Goal: Entertainment & Leisure: Consume media (video, audio)

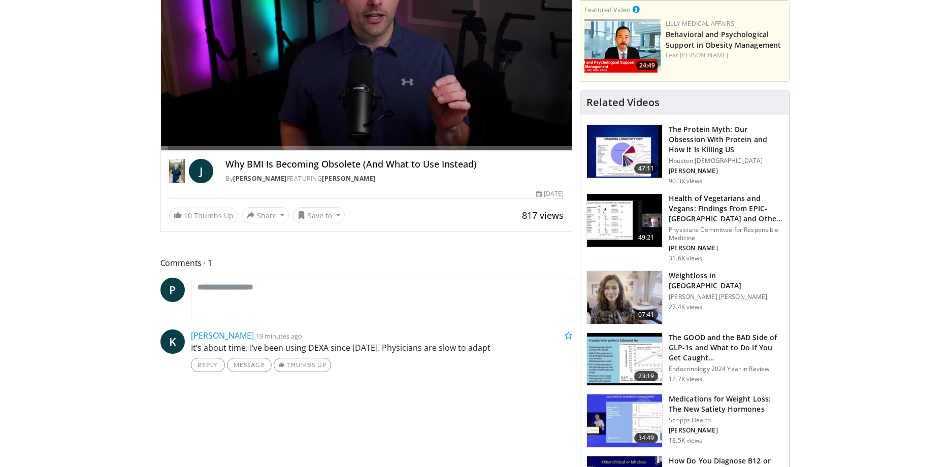
scroll to position [203, 0]
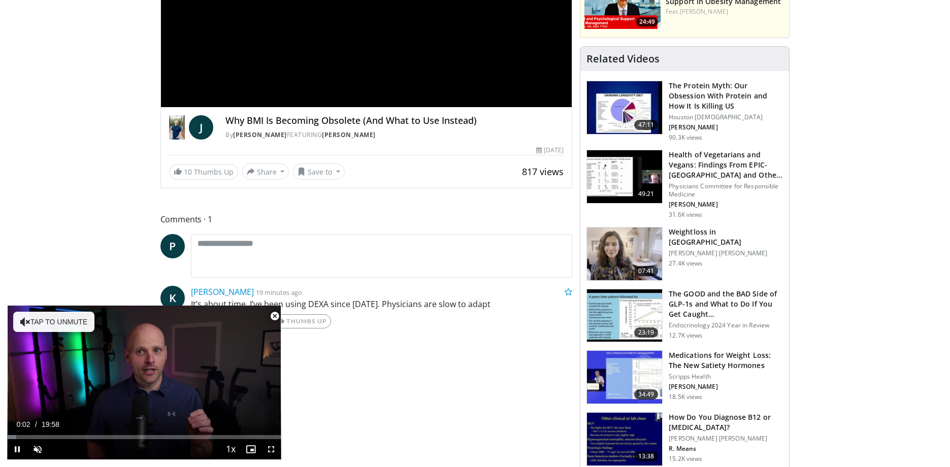
click at [272, 316] on span "Video Player" at bounding box center [275, 316] width 20 height 20
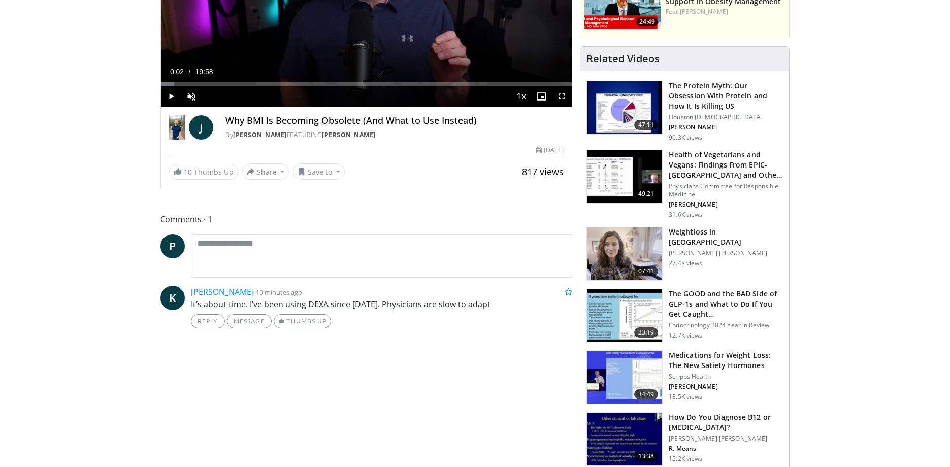
scroll to position [102, 0]
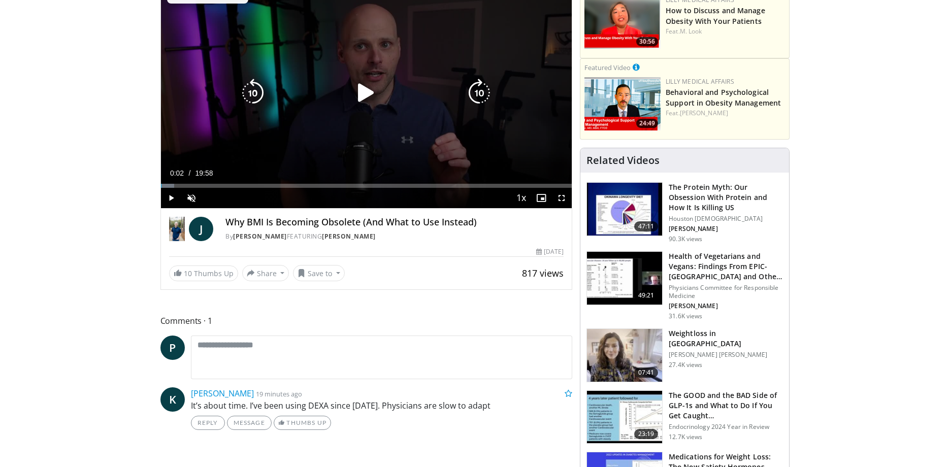
click at [335, 121] on div "10 seconds Tap to unmute" at bounding box center [366, 92] width 411 height 231
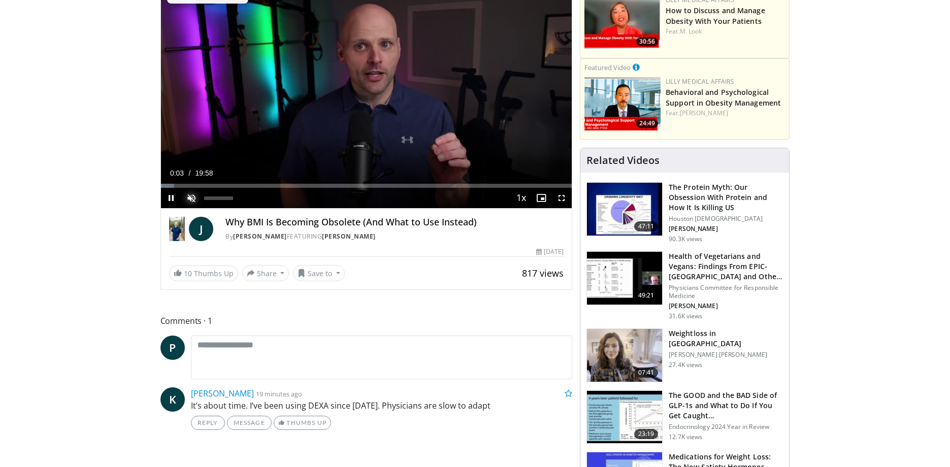
click at [190, 199] on span "Video Player" at bounding box center [191, 198] width 20 height 20
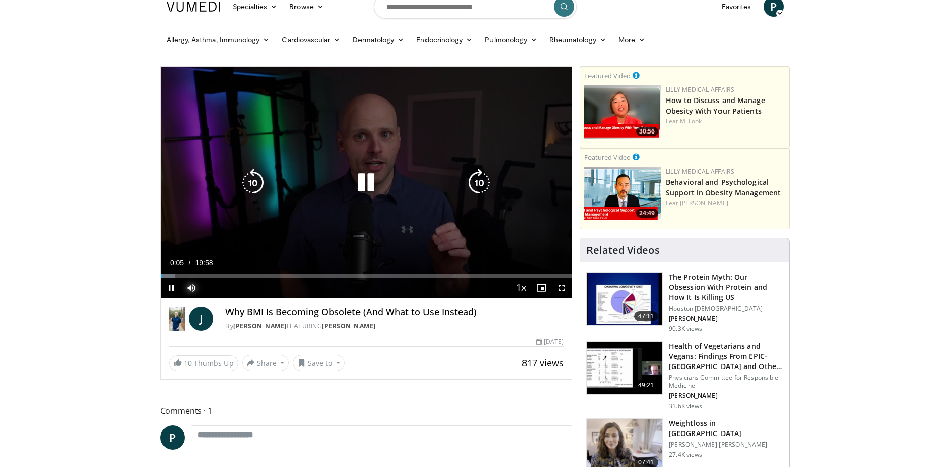
scroll to position [0, 0]
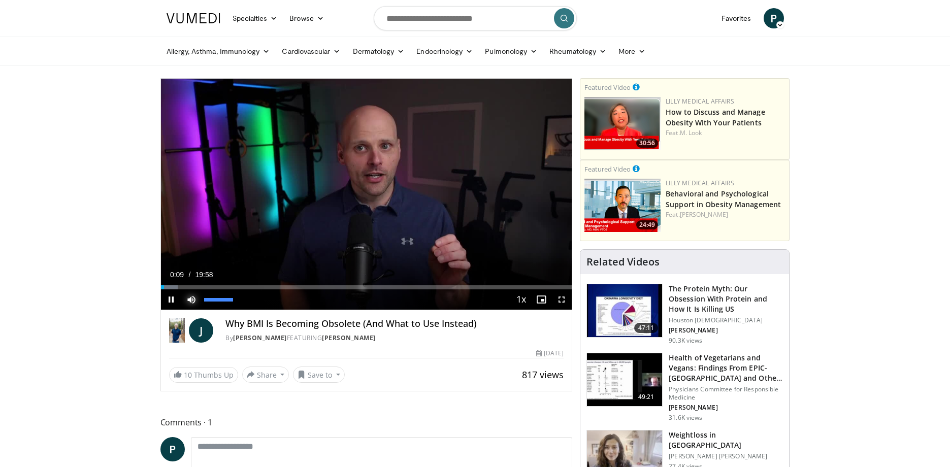
drag, startPoint x: 212, startPoint y: 301, endPoint x: 237, endPoint y: 302, distance: 24.4
click at [237, 302] on video-js "**********" at bounding box center [366, 195] width 411 height 232
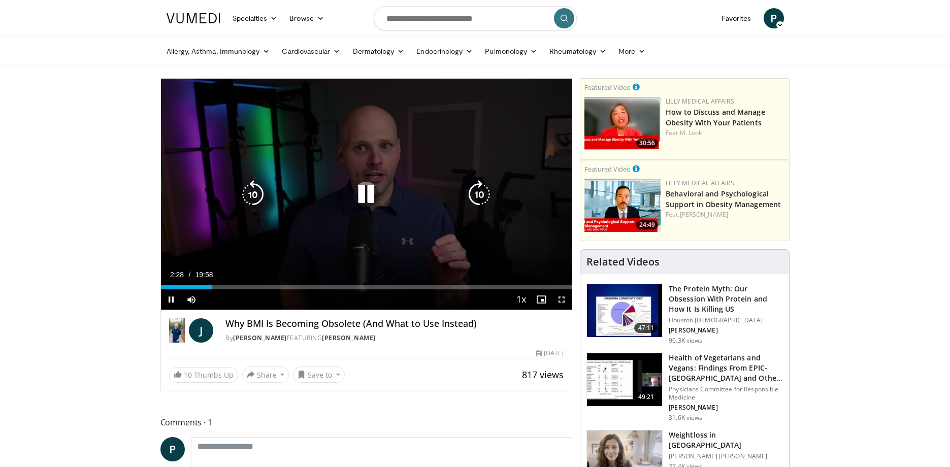
click at [376, 241] on div "10 seconds Tap to unmute" at bounding box center [366, 194] width 411 height 231
click at [366, 192] on icon "Video Player" at bounding box center [366, 194] width 28 height 28
click at [363, 193] on icon "Video Player" at bounding box center [366, 194] width 28 height 28
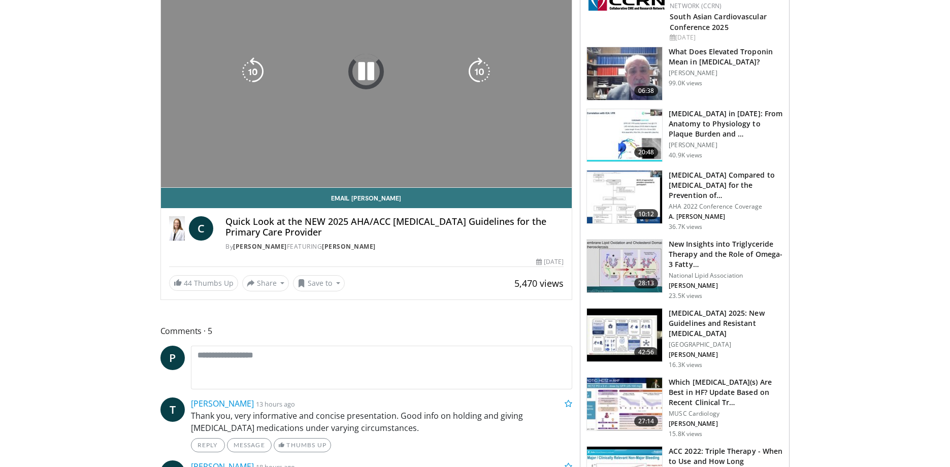
scroll to position [305, 0]
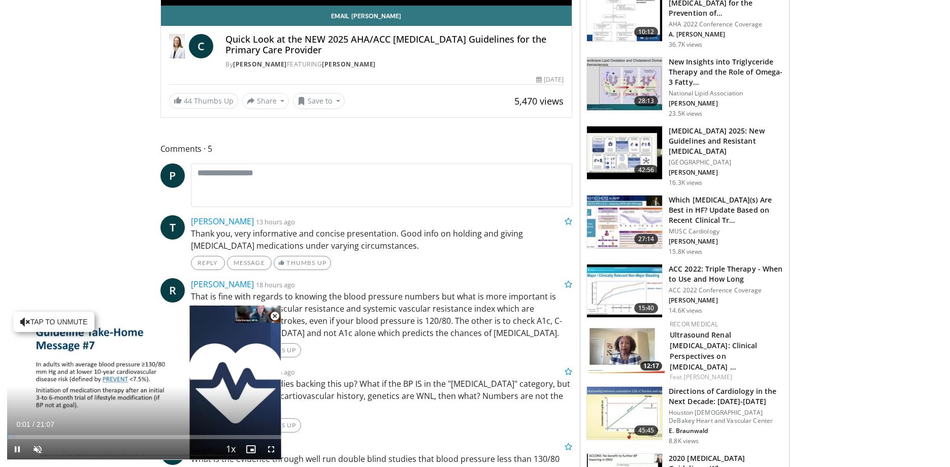
click at [274, 319] on span "Video Player" at bounding box center [275, 316] width 20 height 20
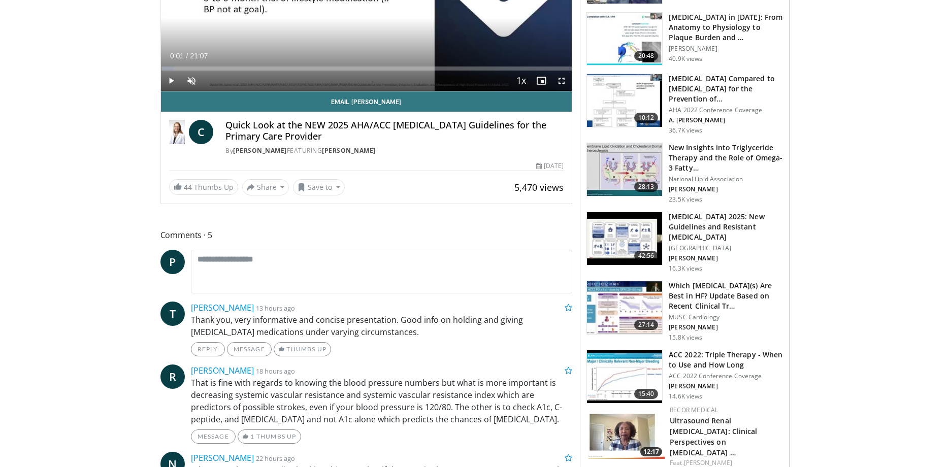
scroll to position [203, 0]
